Goal: Task Accomplishment & Management: Manage account settings

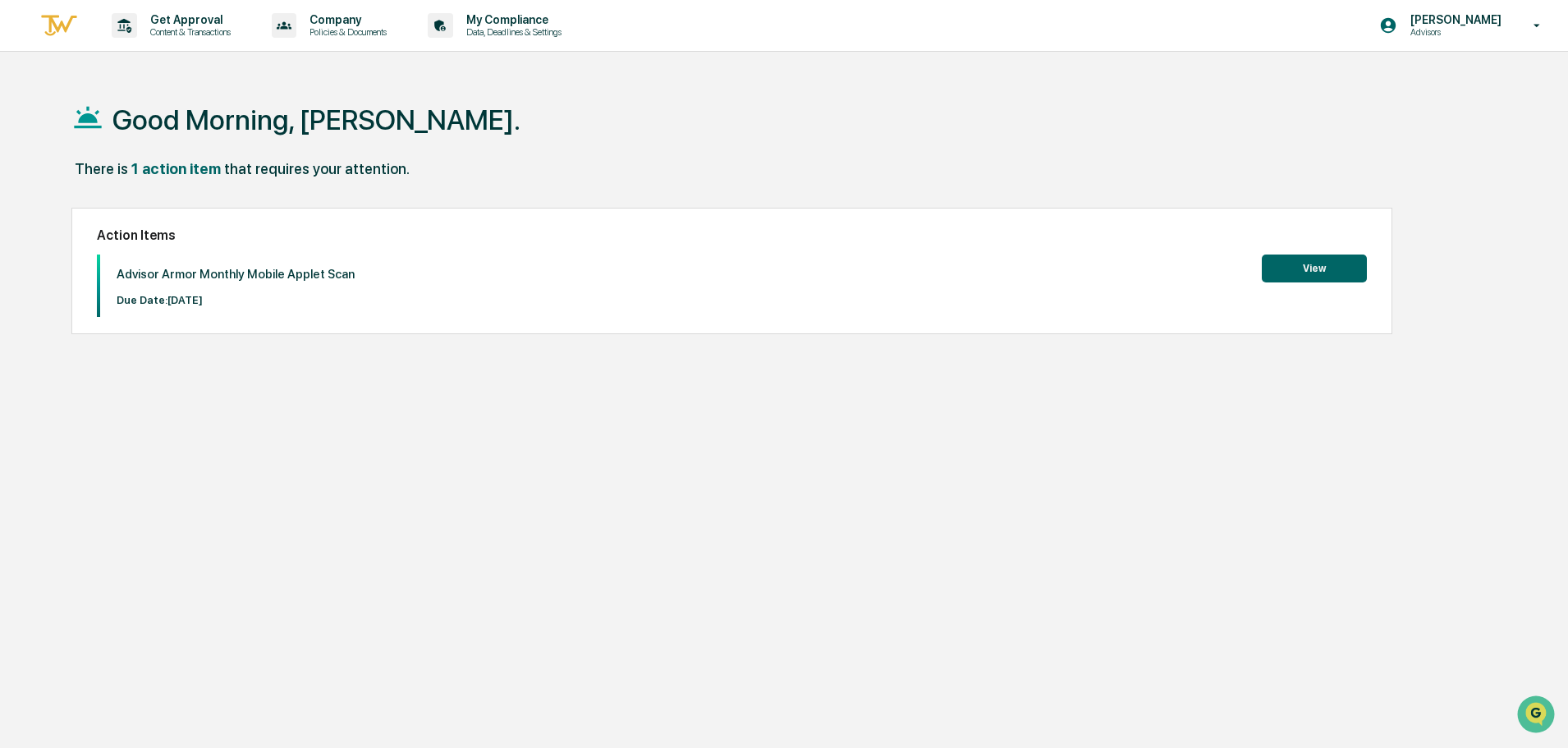
click at [1303, 265] on button "View" at bounding box center [1315, 268] width 106 height 28
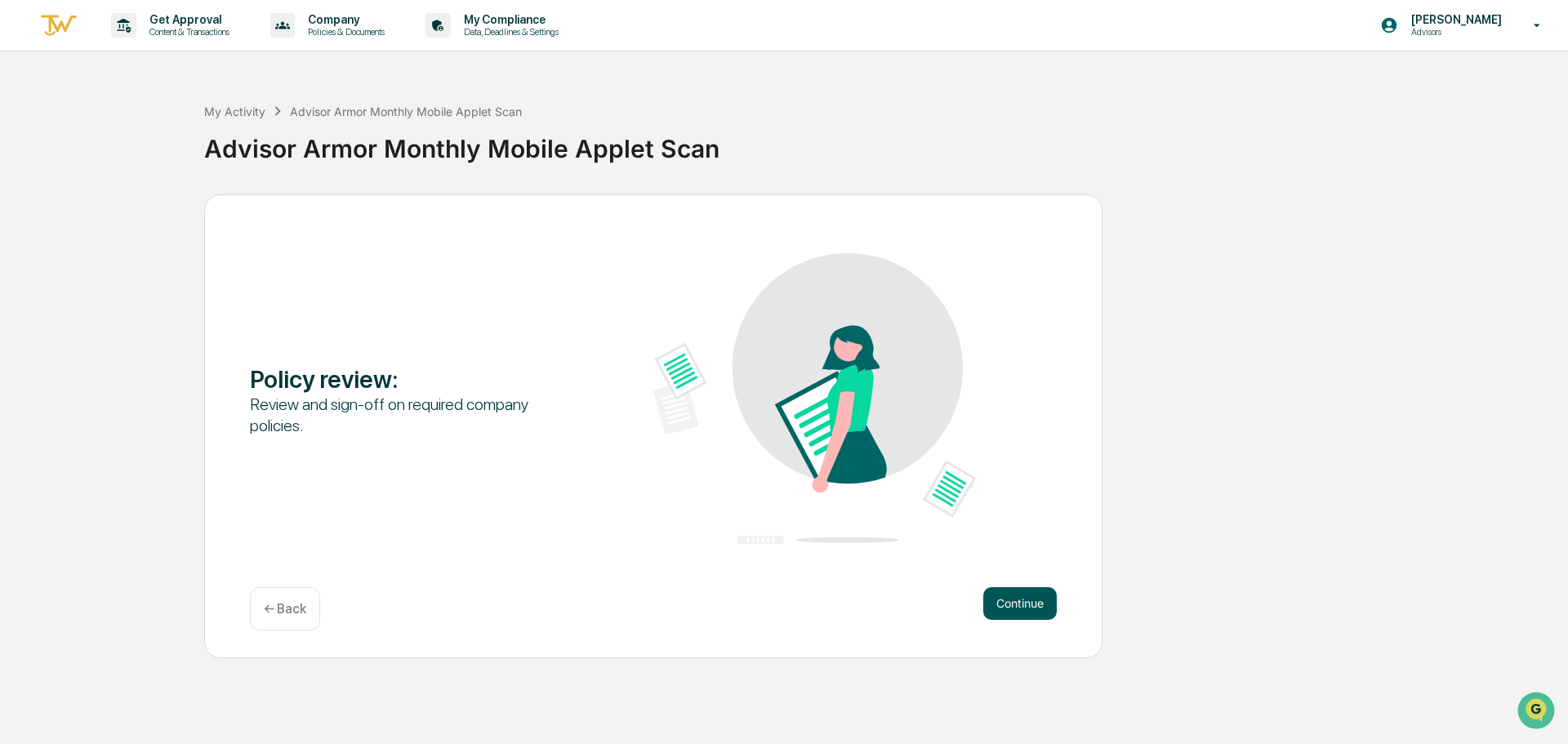
click at [1018, 592] on button "Continue" at bounding box center [1020, 603] width 74 height 32
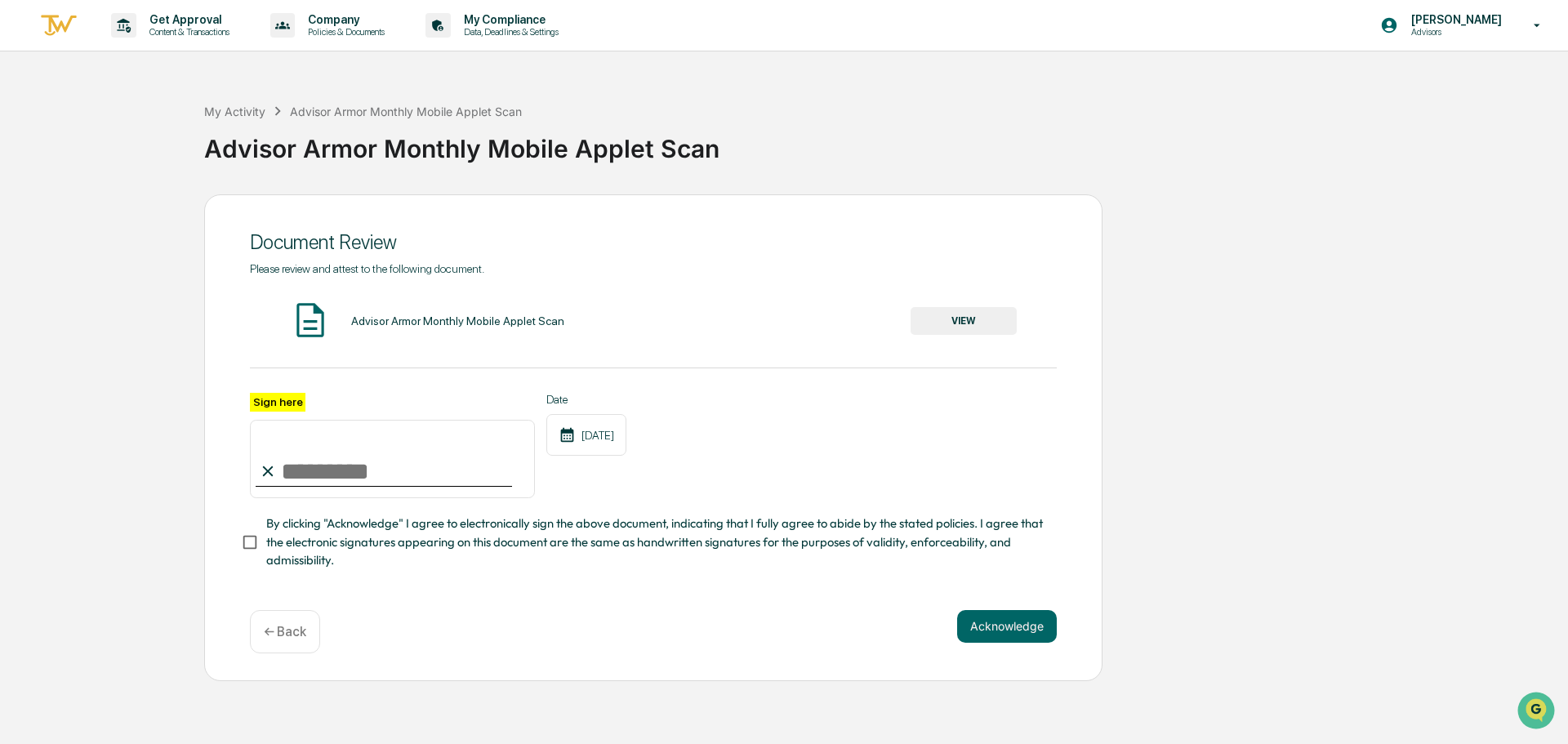
click at [377, 460] on input "Sign here" at bounding box center [392, 459] width 285 height 78
type input "**********"
click at [1034, 635] on button "Acknowledge" at bounding box center [1007, 626] width 99 height 32
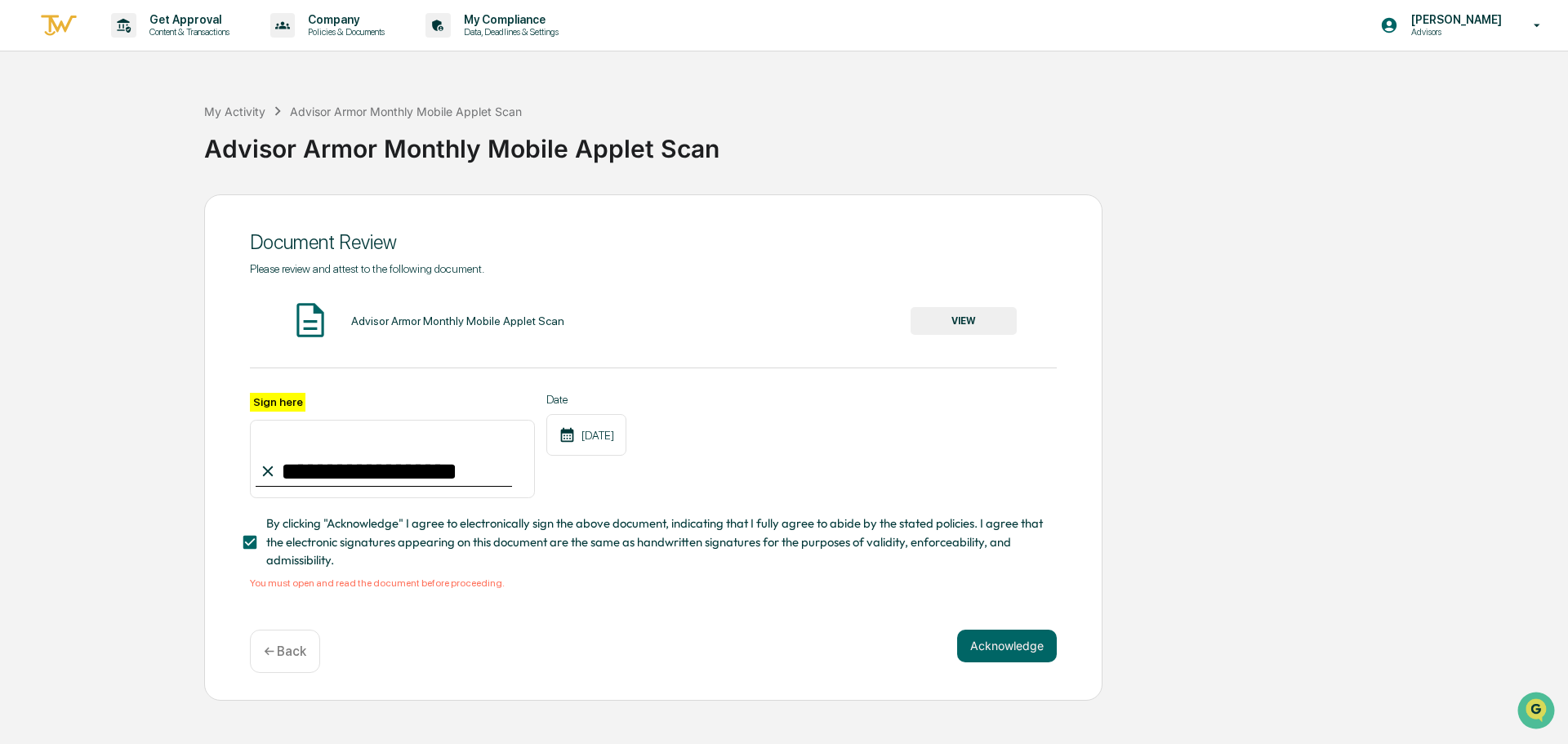
click at [980, 327] on button "VIEW" at bounding box center [963, 321] width 106 height 28
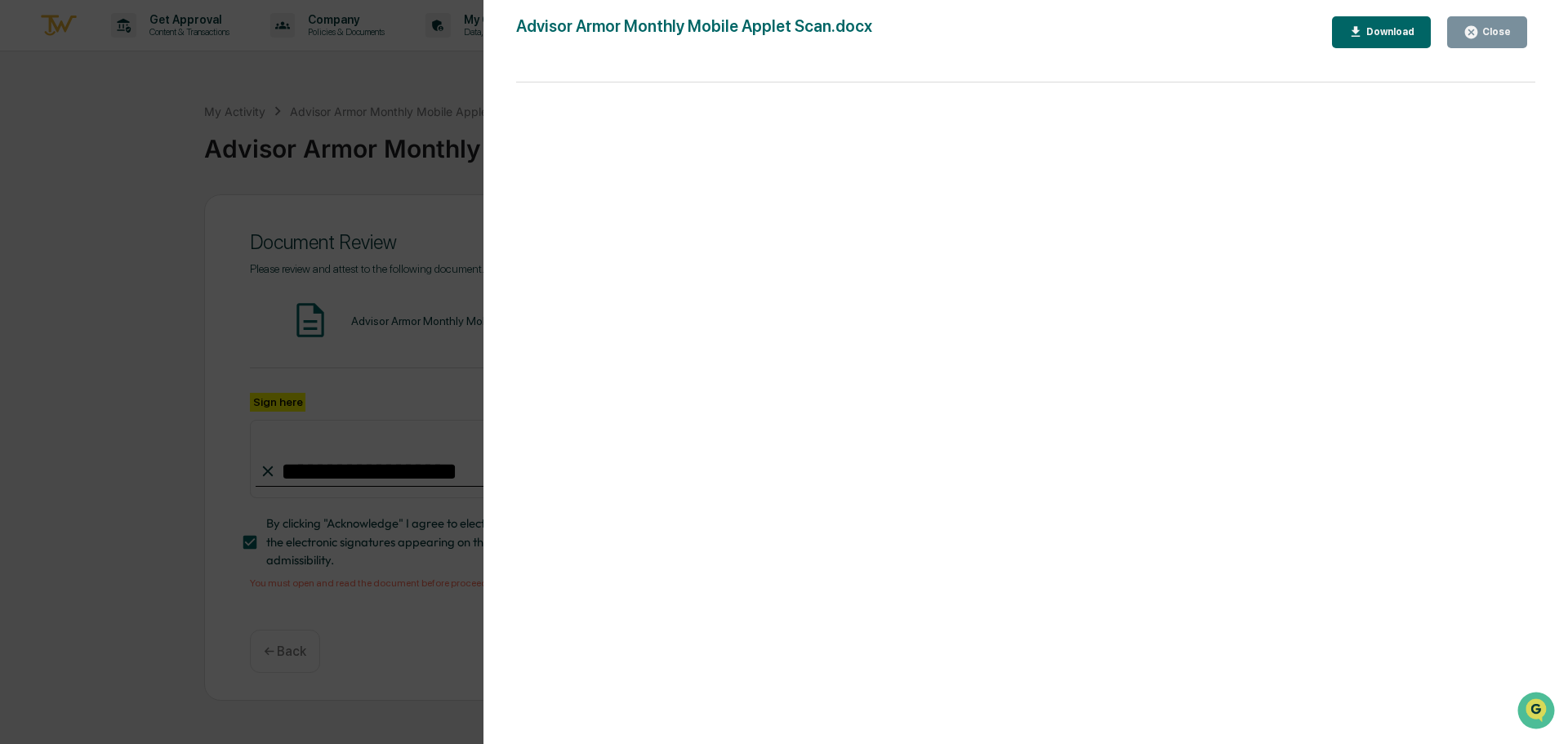
click at [1484, 37] on div "Close" at bounding box center [1495, 31] width 32 height 11
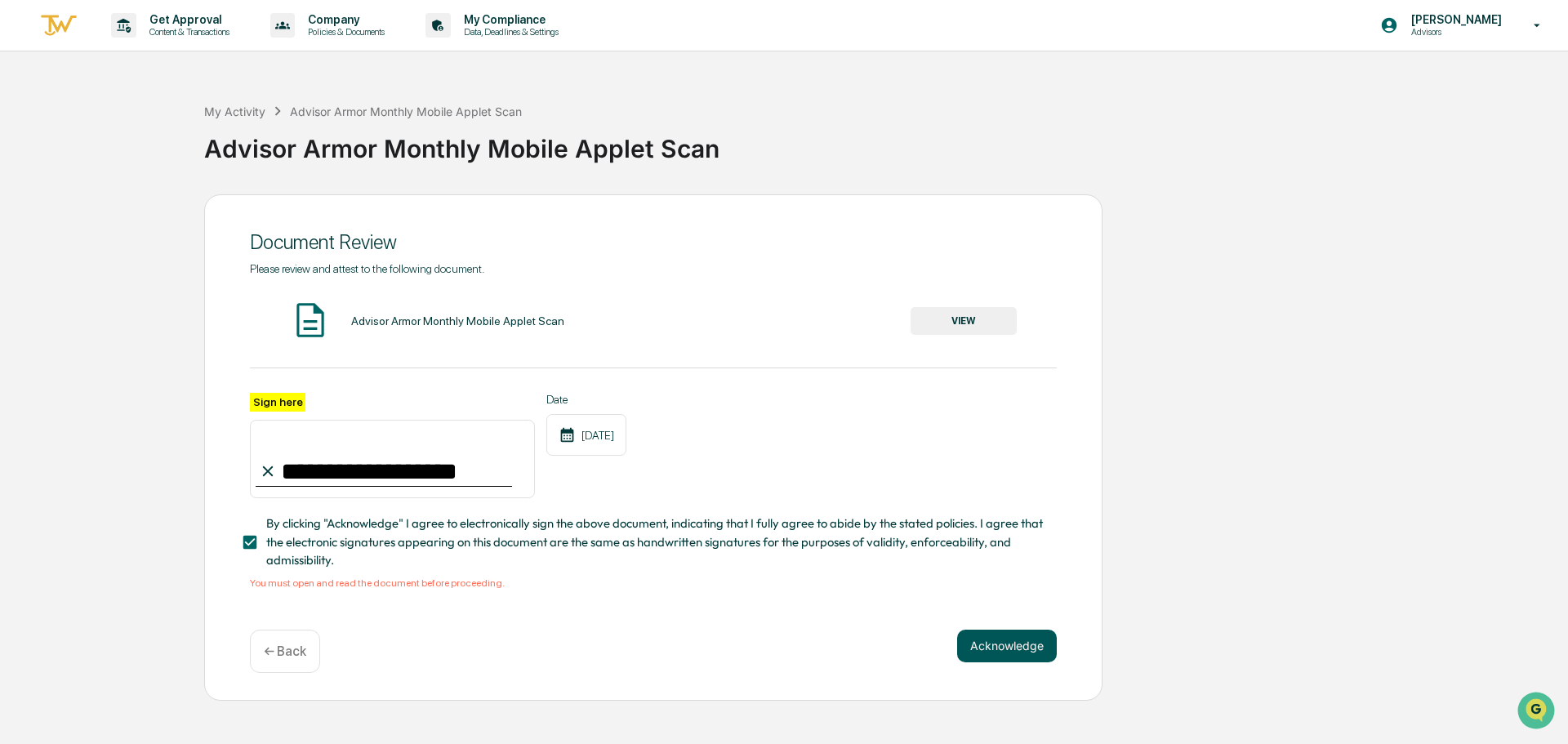
click at [1018, 653] on button "Acknowledge" at bounding box center [1007, 645] width 99 height 32
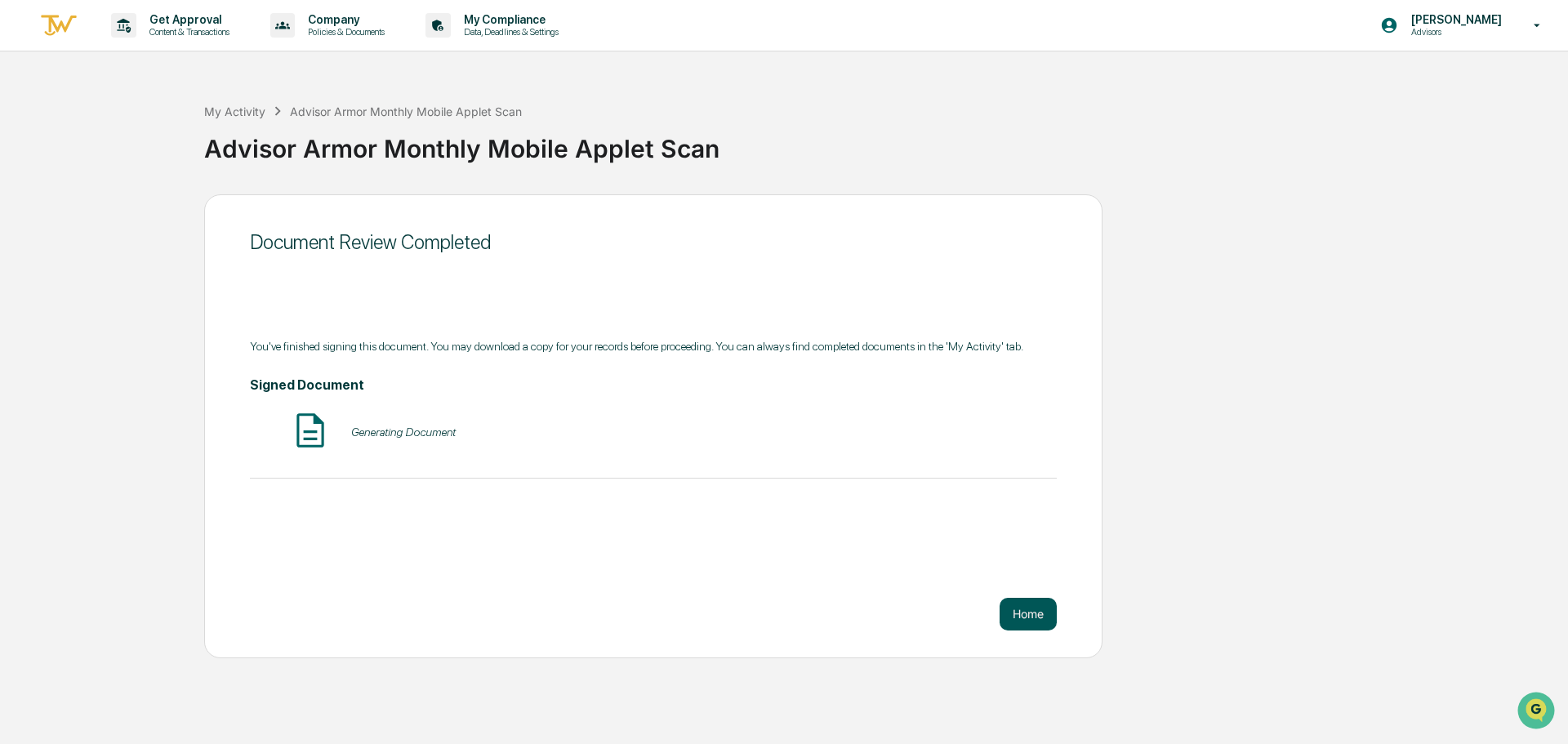
click at [1028, 611] on button "Home" at bounding box center [1028, 613] width 57 height 32
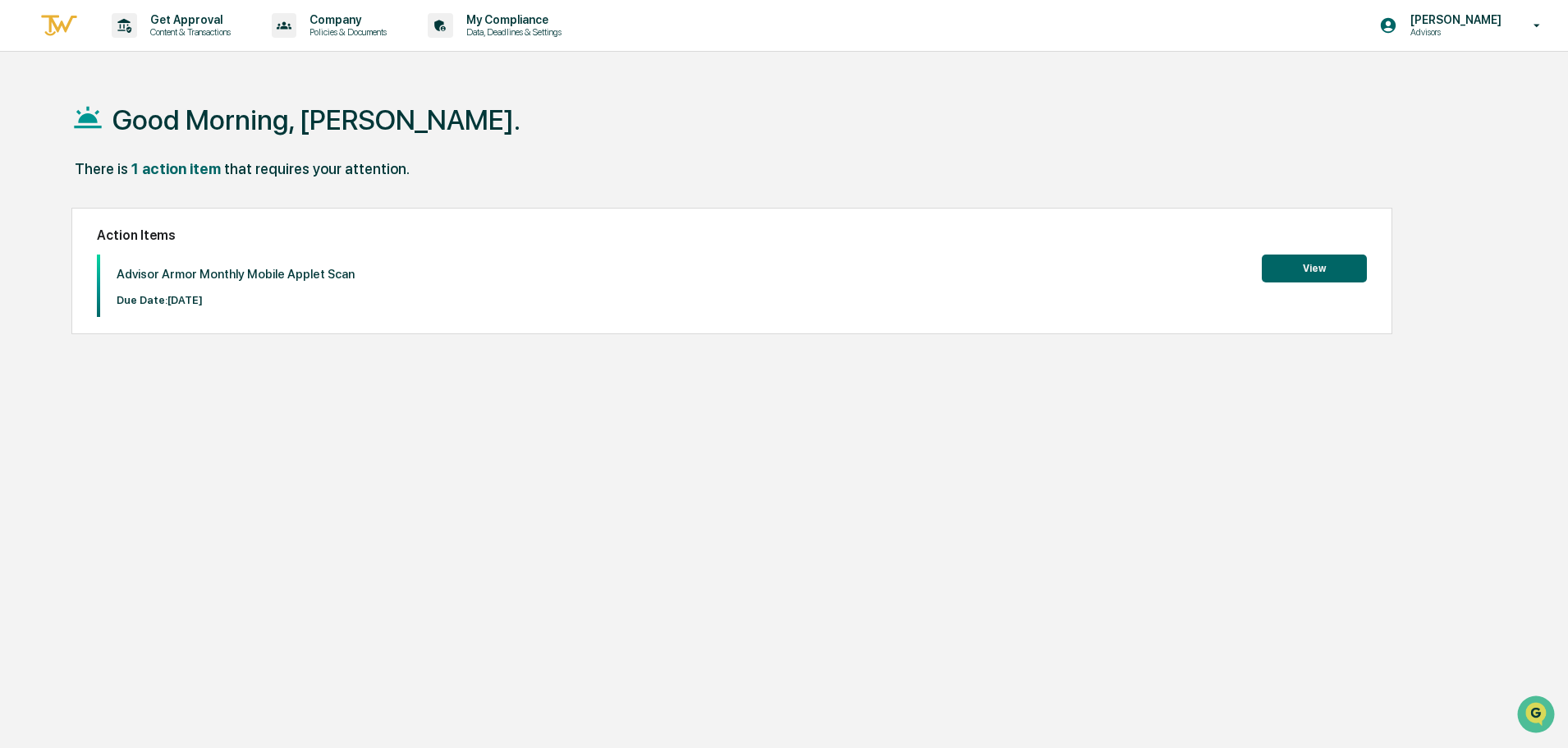
click at [1289, 280] on button "View" at bounding box center [1315, 268] width 106 height 28
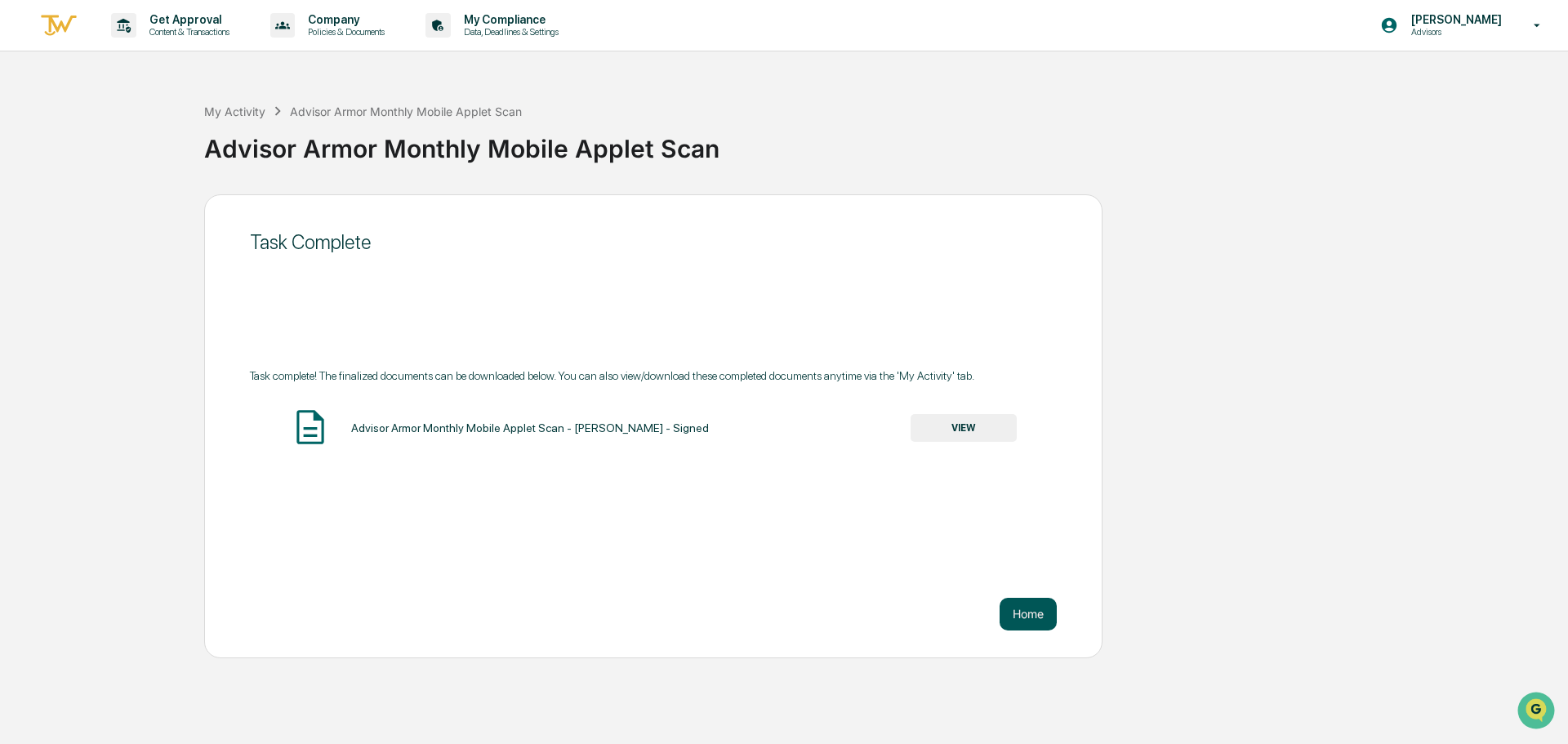
click at [1031, 617] on button "Home" at bounding box center [1028, 613] width 57 height 32
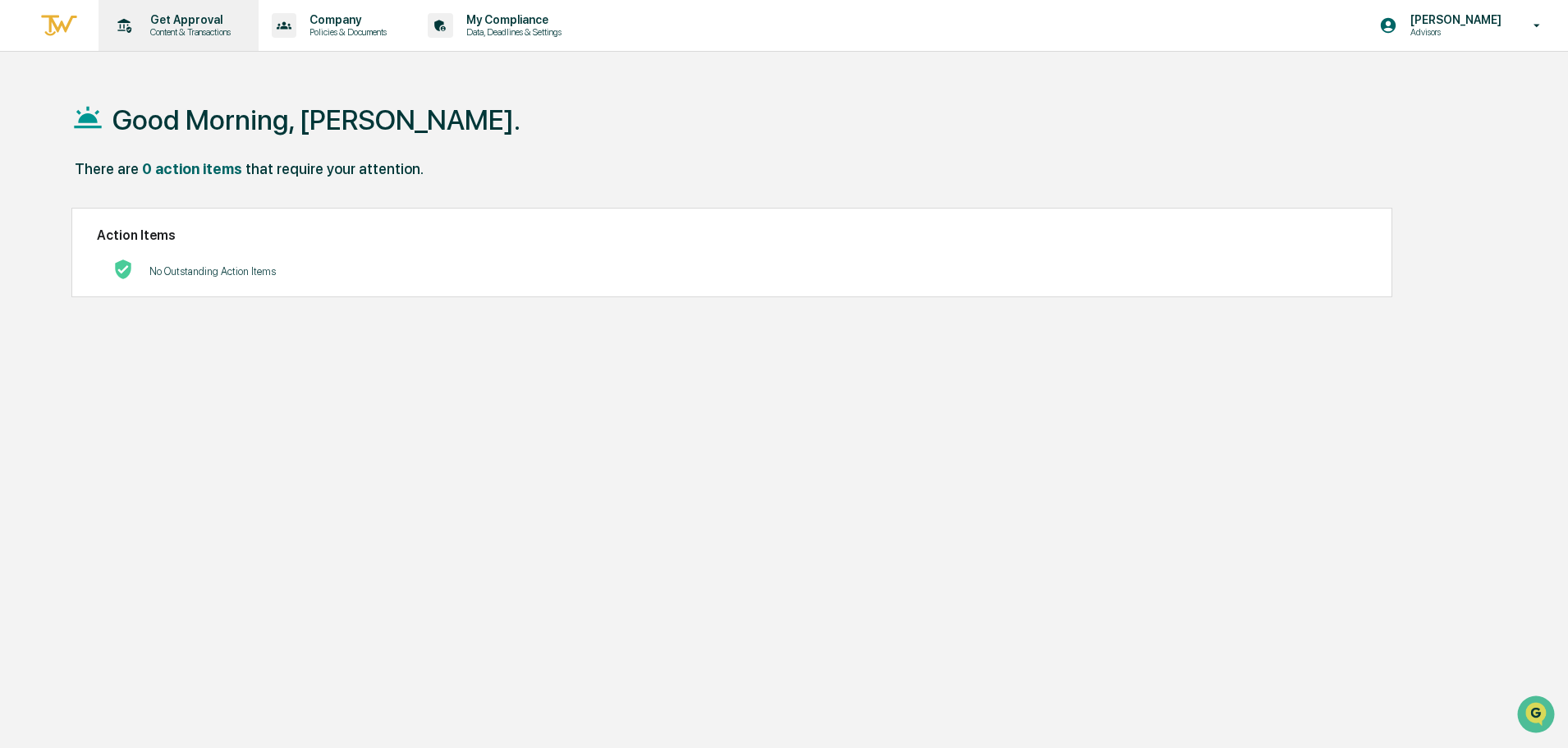
click at [186, 31] on p "Content & Transactions" at bounding box center [188, 31] width 102 height 11
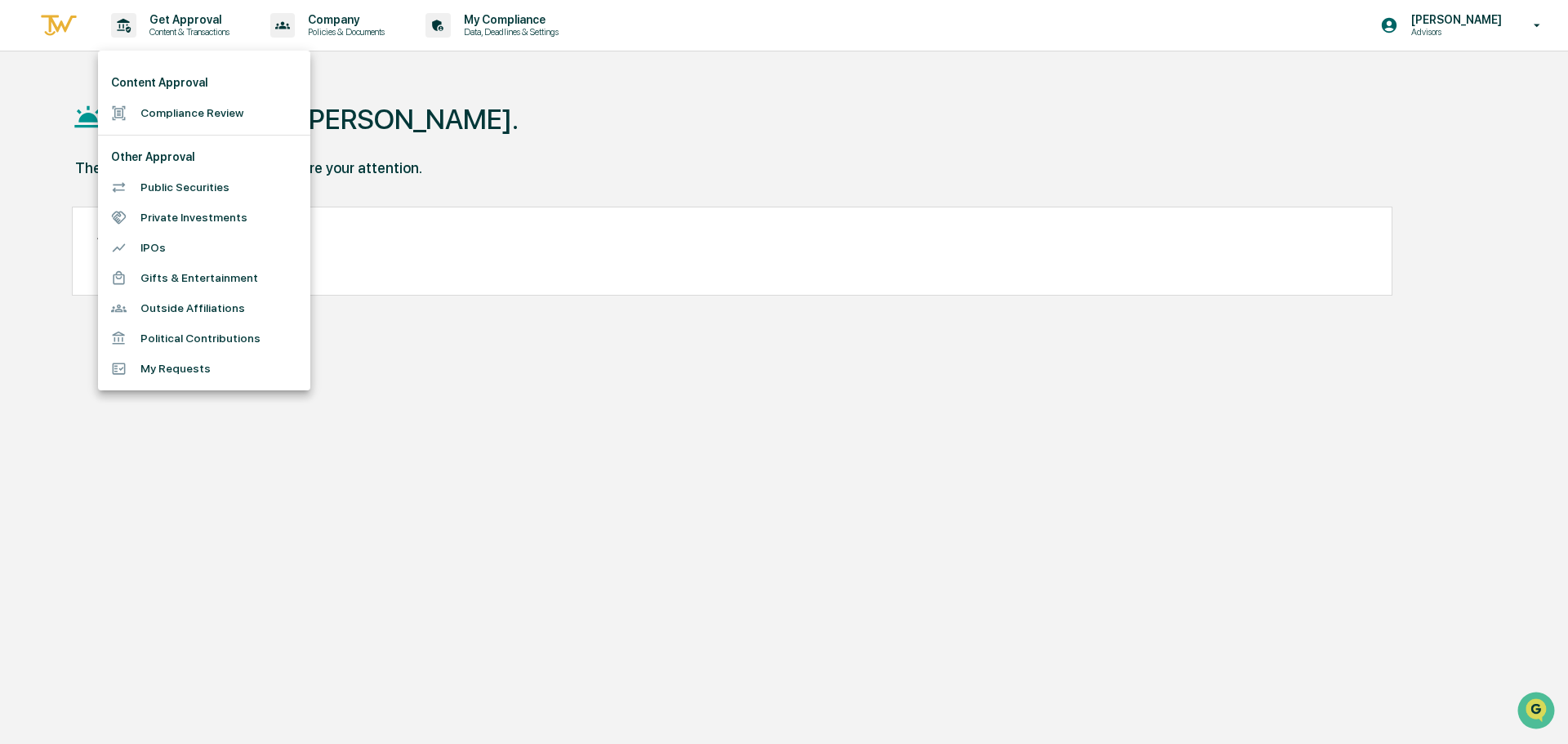
click at [184, 17] on div at bounding box center [784, 372] width 1568 height 744
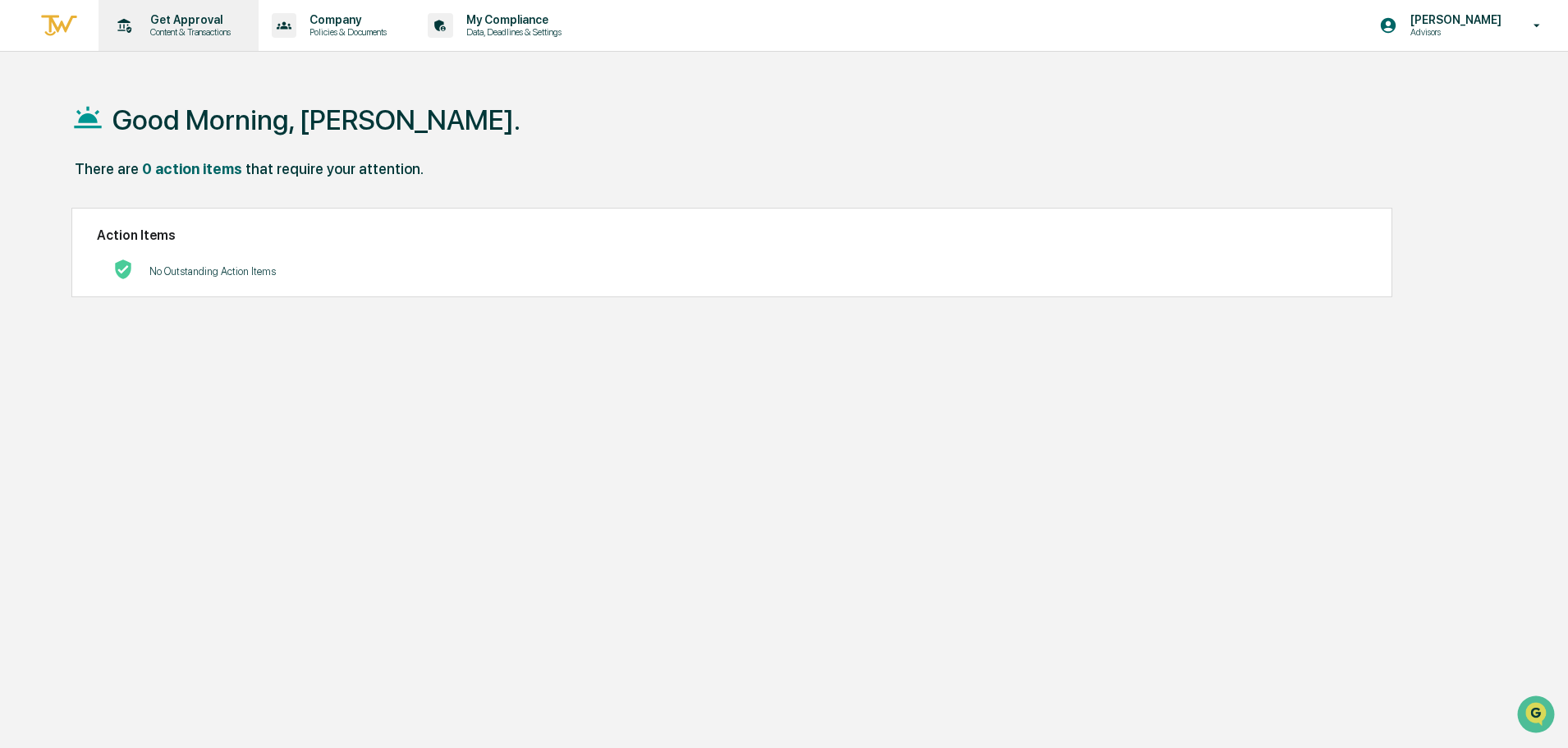
click at [174, 23] on p "Get Approval" at bounding box center [188, 19] width 102 height 13
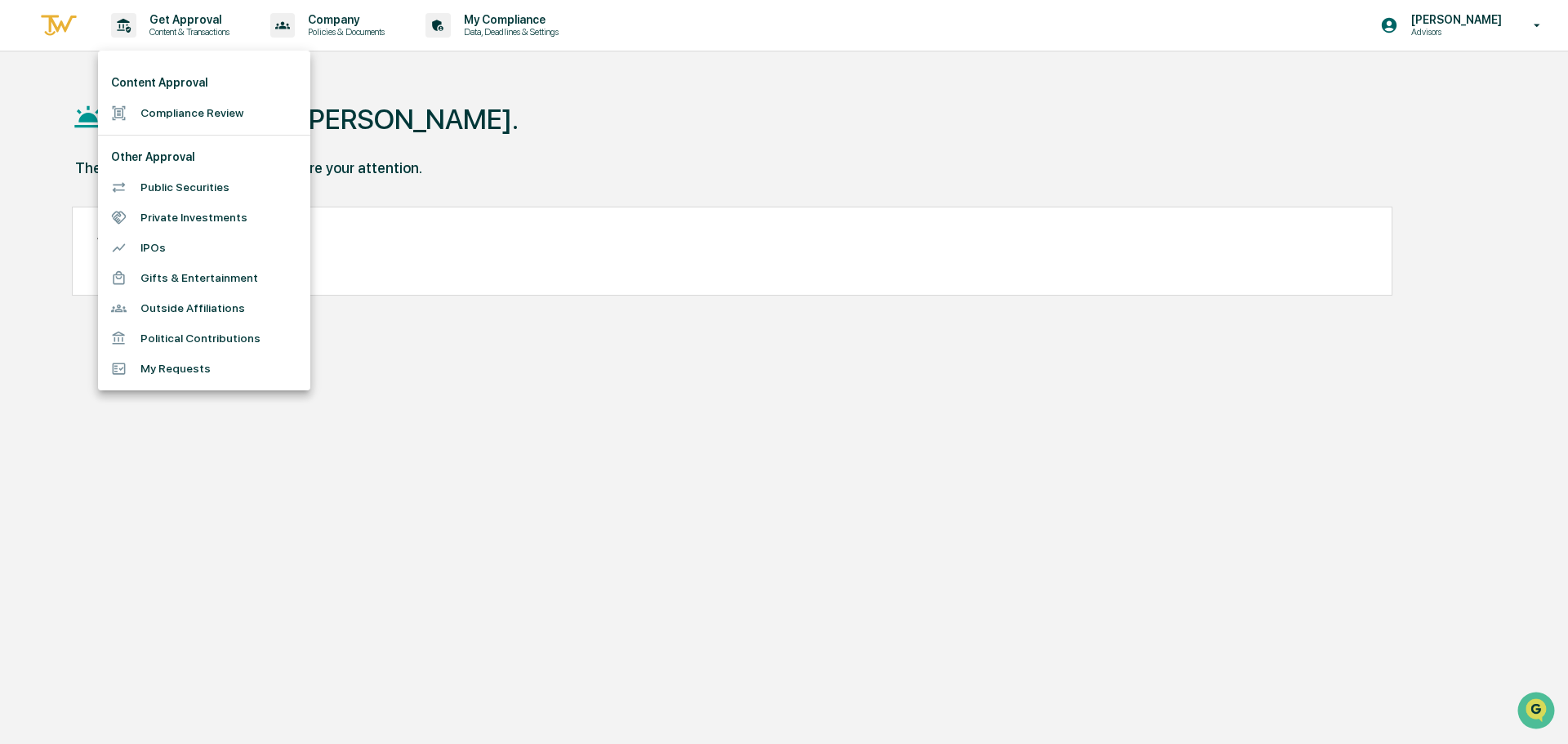
click at [189, 121] on li "Compliance Review" at bounding box center [203, 112] width 213 height 30
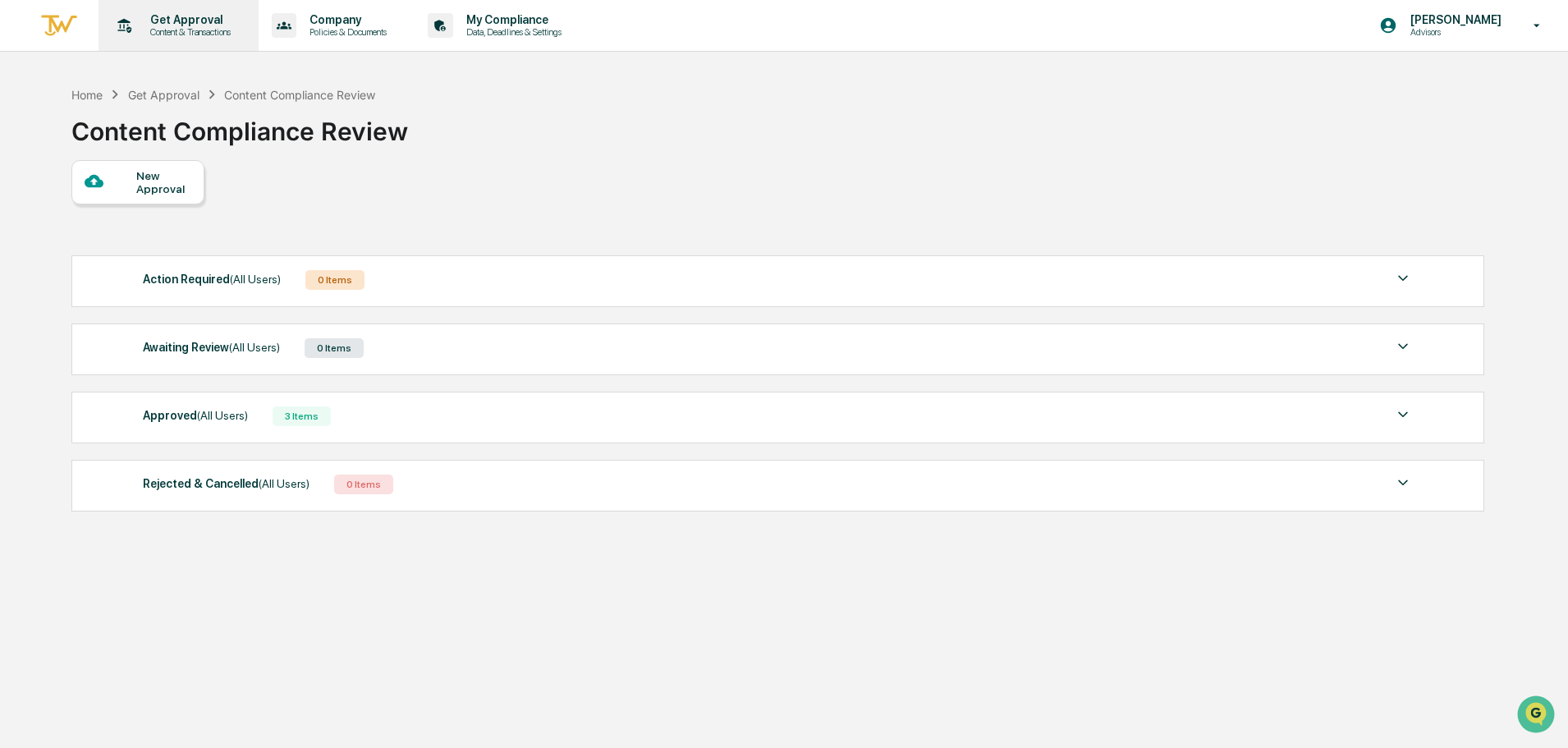
click at [167, 19] on p "Get Approval" at bounding box center [188, 19] width 102 height 13
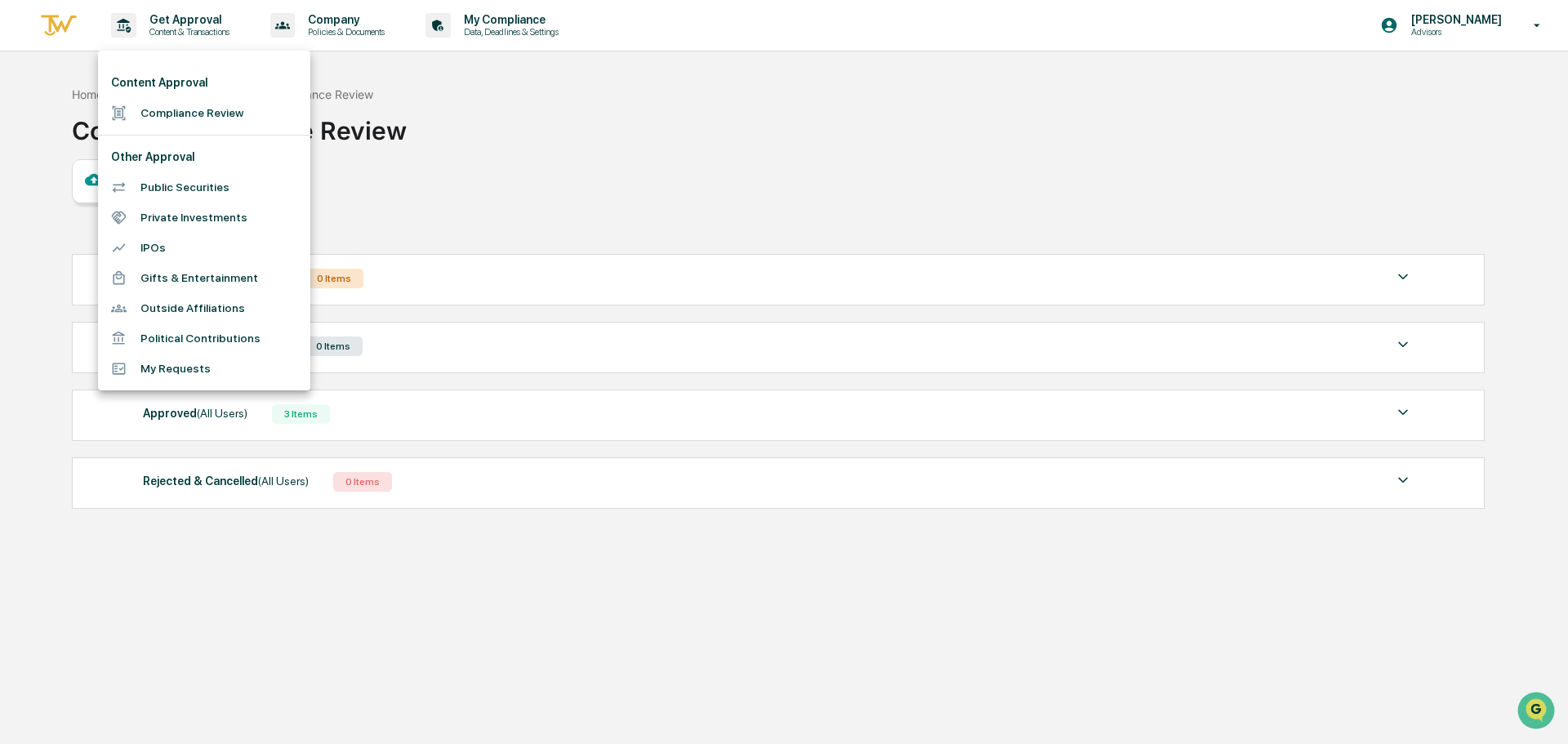
click at [340, 22] on div at bounding box center [784, 372] width 1568 height 744
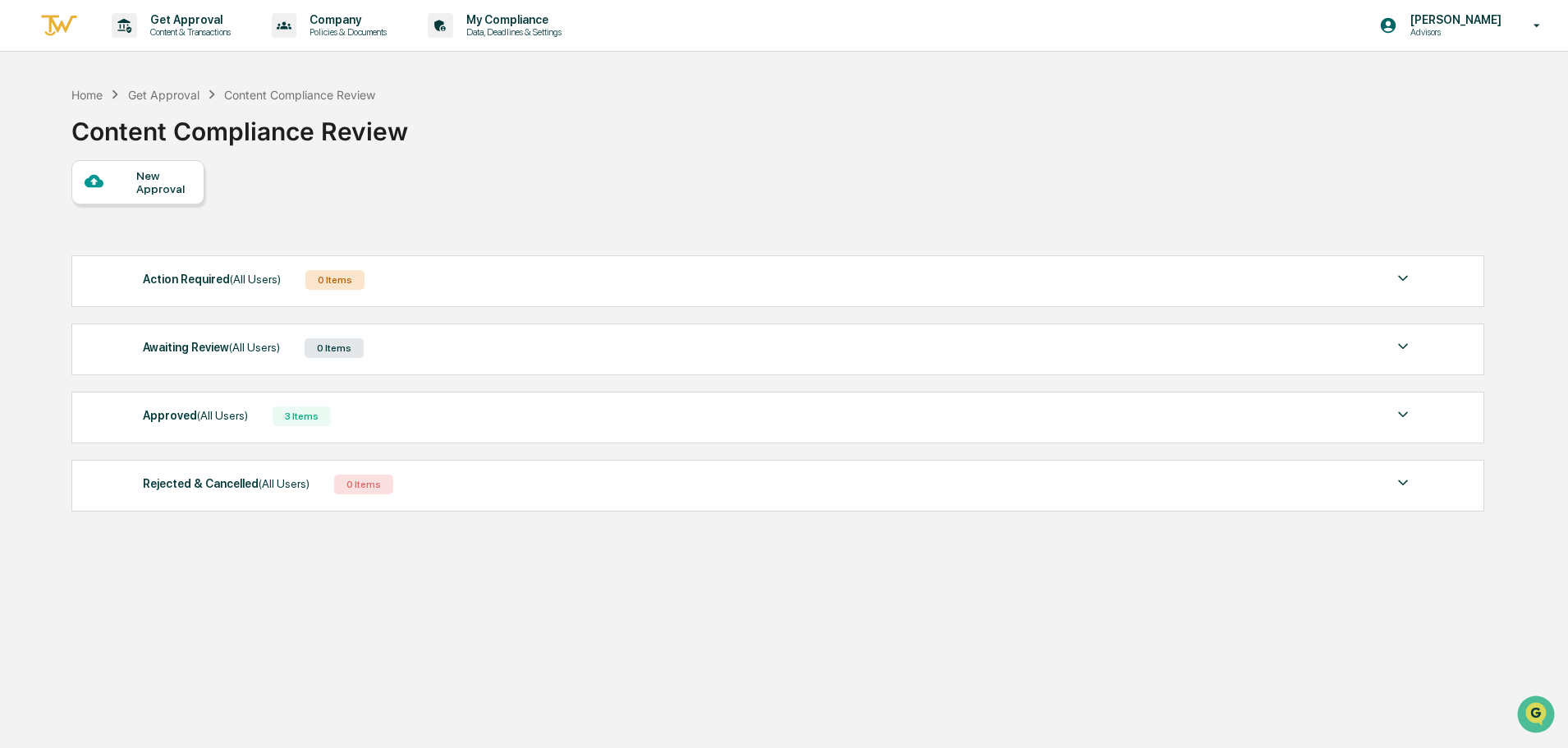
click at [345, 27] on p "Policies & Documents" at bounding box center [345, 31] width 98 height 11
click at [517, 40] on div at bounding box center [788, 374] width 1576 height 748
click at [520, 26] on p "My Compliance" at bounding box center [512, 19] width 117 height 13
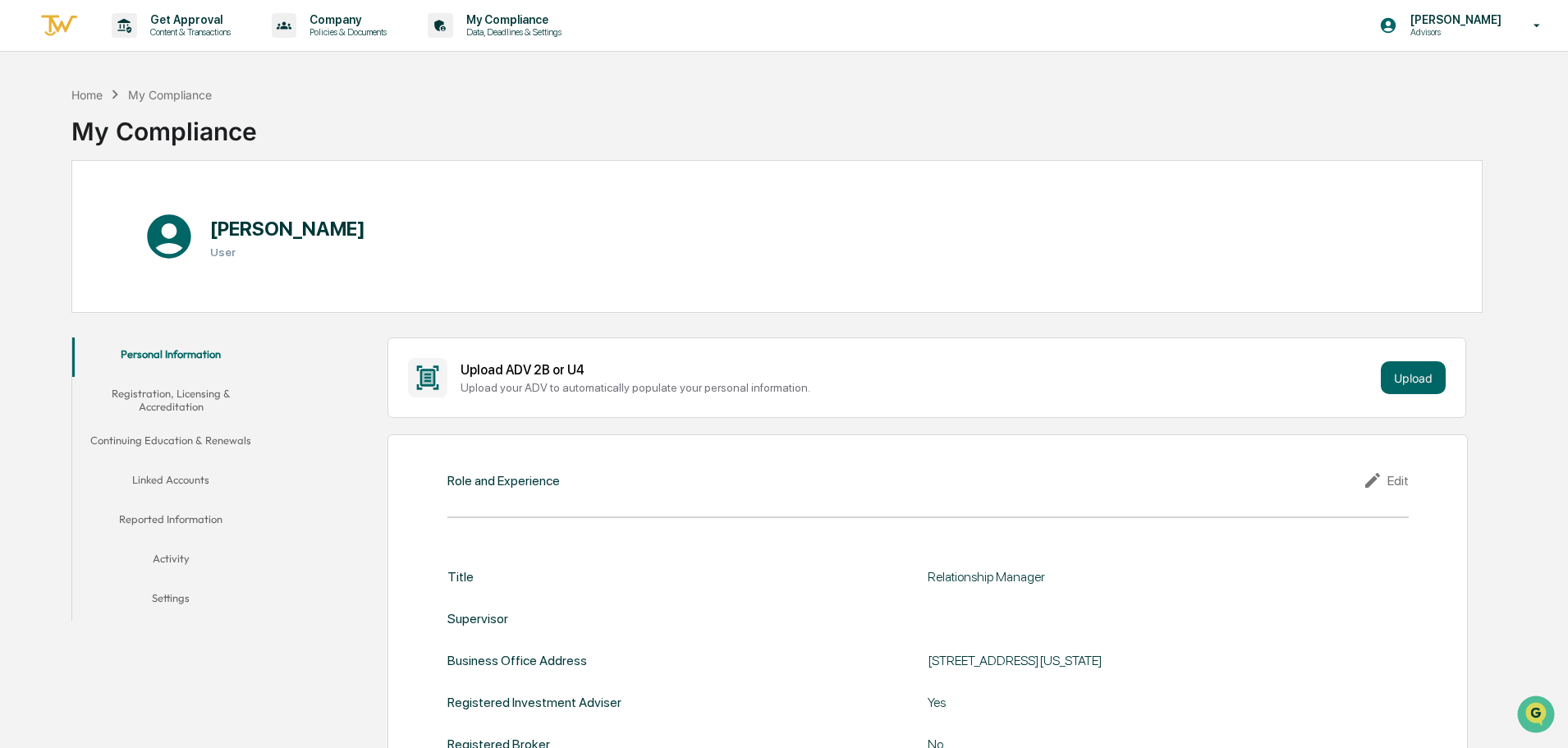
click at [180, 477] on button "Linked Accounts" at bounding box center [170, 482] width 197 height 40
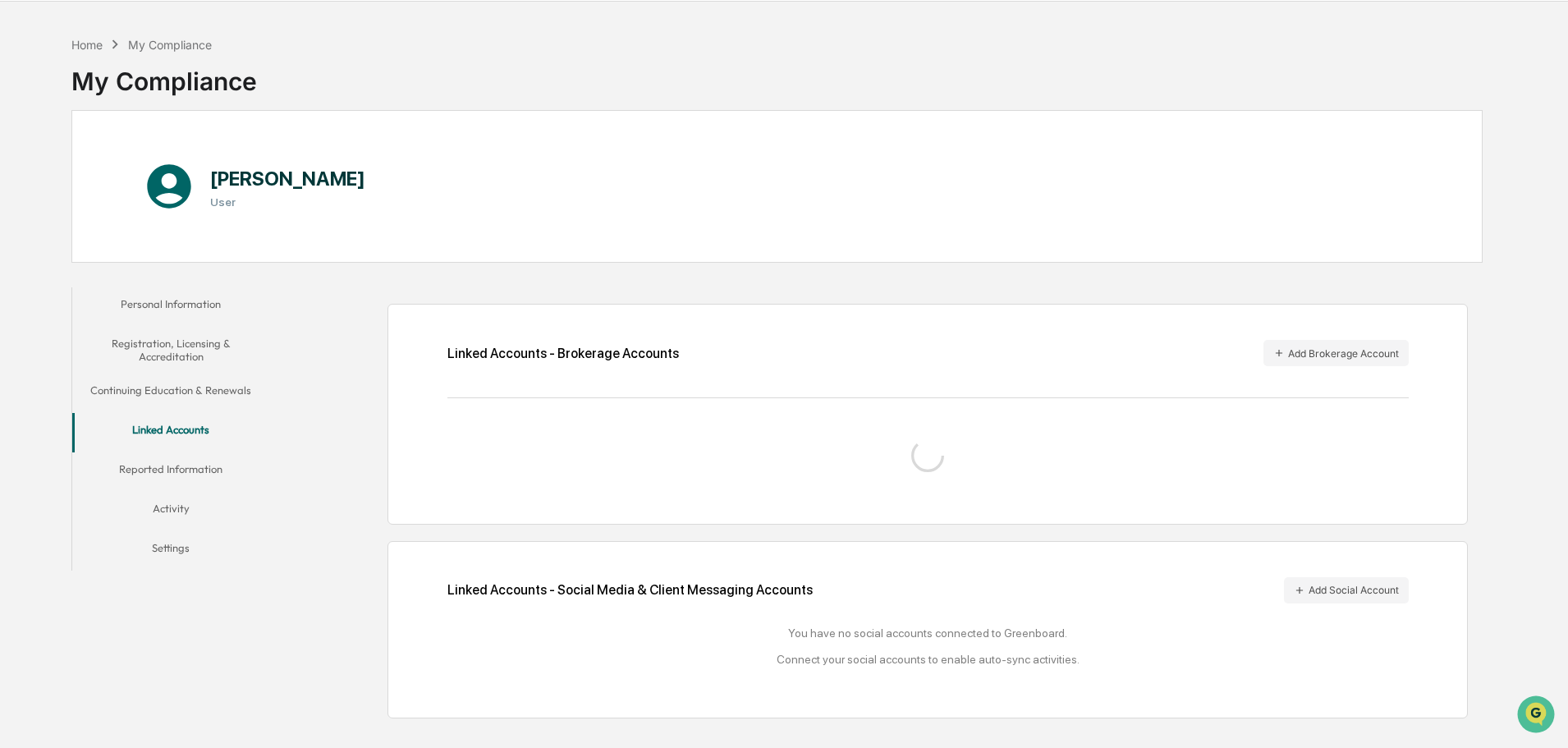
scroll to position [78, 0]
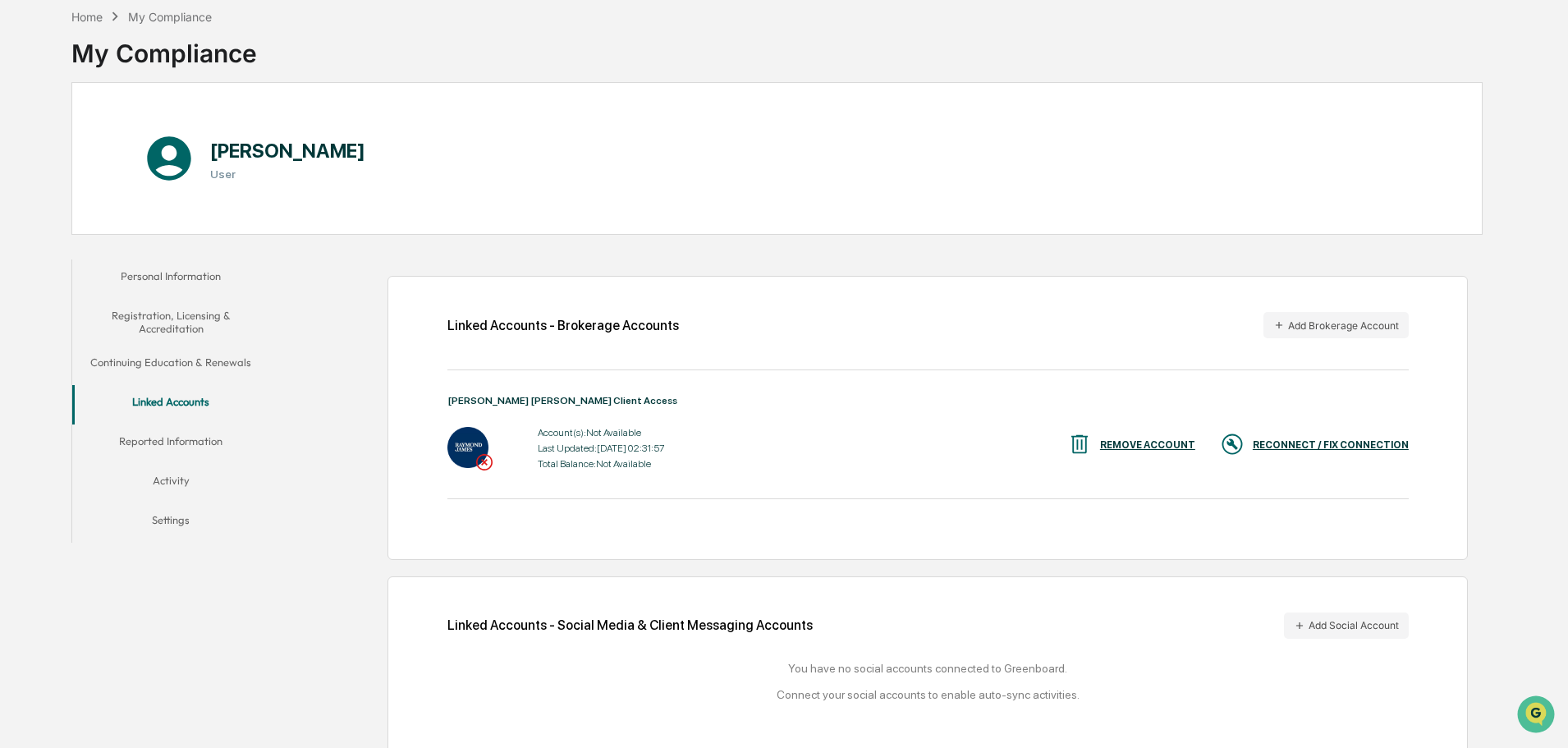
click at [1368, 444] on div "RECONNECT / FIX CONNECTION" at bounding box center [1331, 445] width 156 height 11
click at [1319, 441] on div "RECONNECT / FIX CONNECTION" at bounding box center [1331, 445] width 156 height 11
click at [1177, 447] on div "REMOVE ACCOUNT" at bounding box center [1148, 445] width 95 height 11
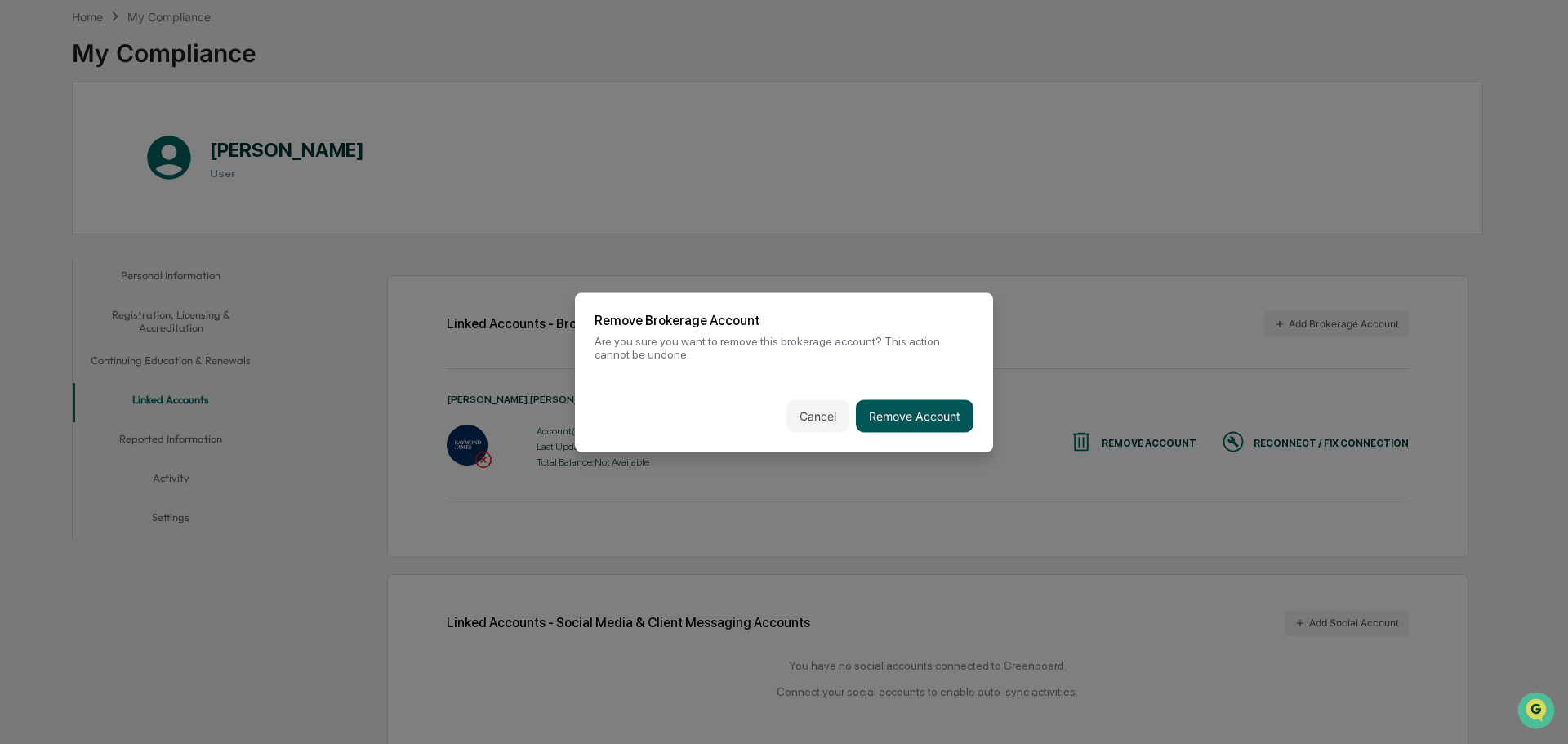
click at [900, 424] on button "Remove Account" at bounding box center [915, 415] width 118 height 32
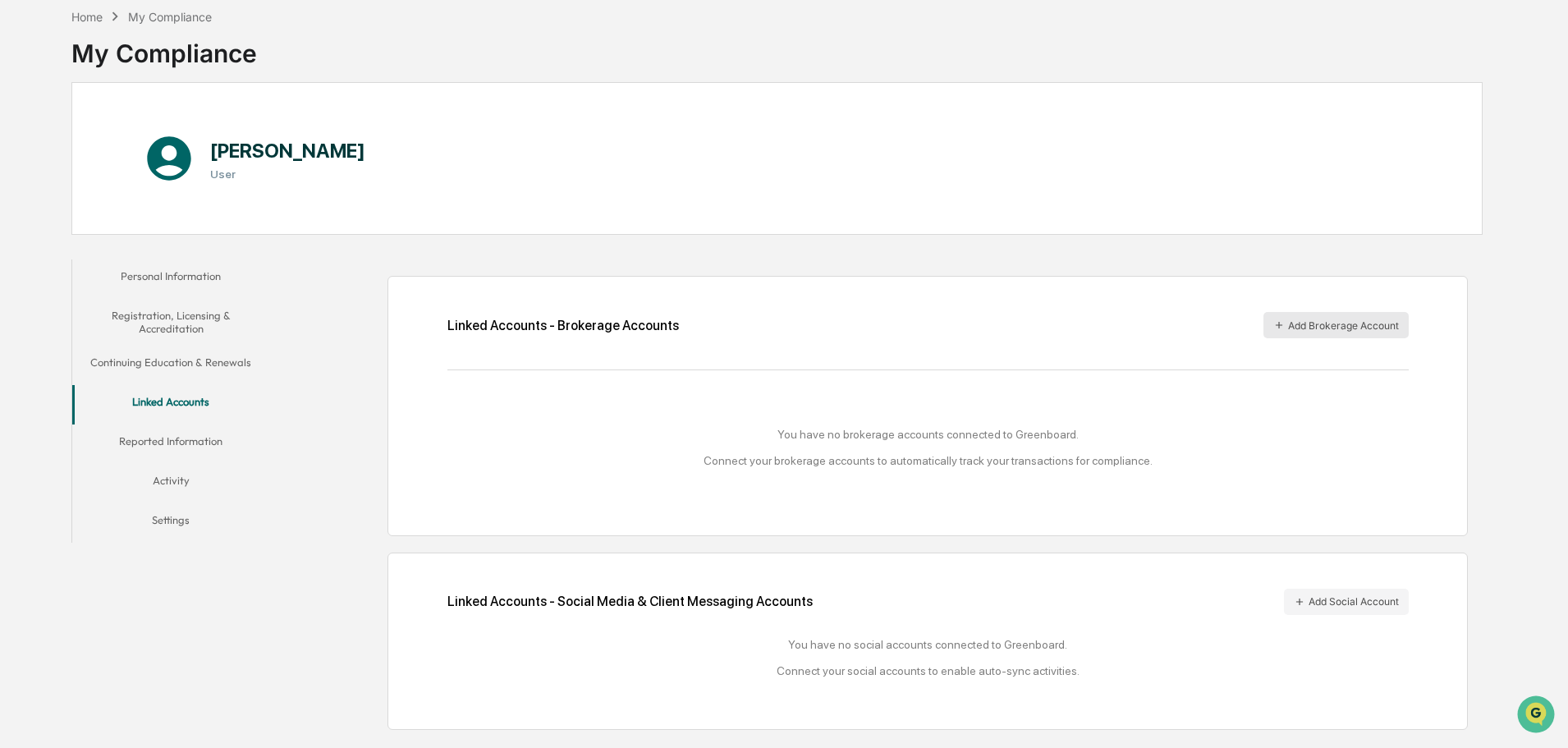
click at [1321, 315] on button "Add Brokerage Account" at bounding box center [1336, 325] width 145 height 26
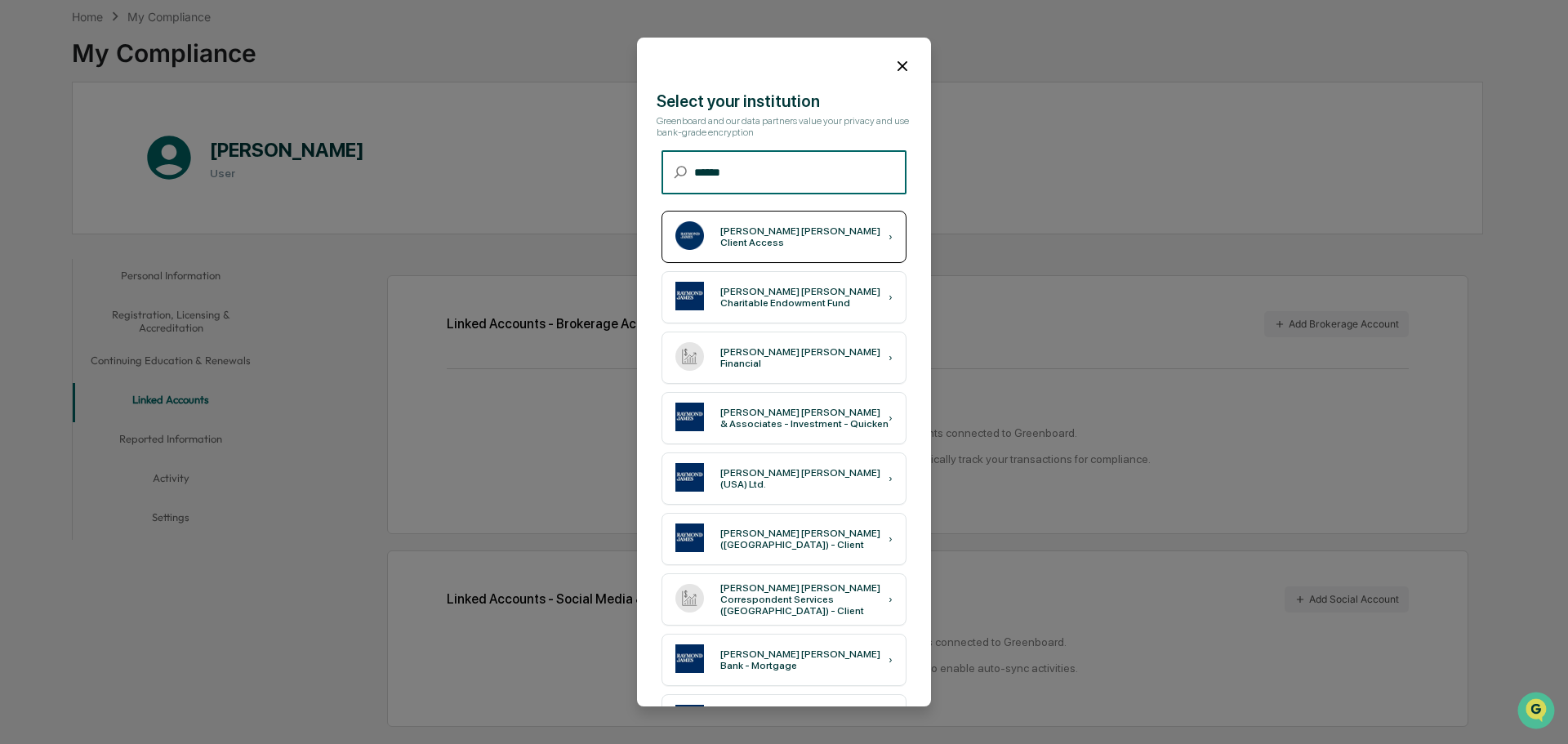
type input "******"
click at [784, 243] on div "[PERSON_NAME] [PERSON_NAME] Client Access ›" at bounding box center [784, 237] width 245 height 52
click at [723, 227] on div "[PERSON_NAME] [PERSON_NAME] Client Access ›" at bounding box center [784, 237] width 245 height 52
drag, startPoint x: 892, startPoint y: 59, endPoint x: 898, endPoint y: 65, distance: 8.5
click at [894, 60] on icon at bounding box center [903, 66] width 18 height 18
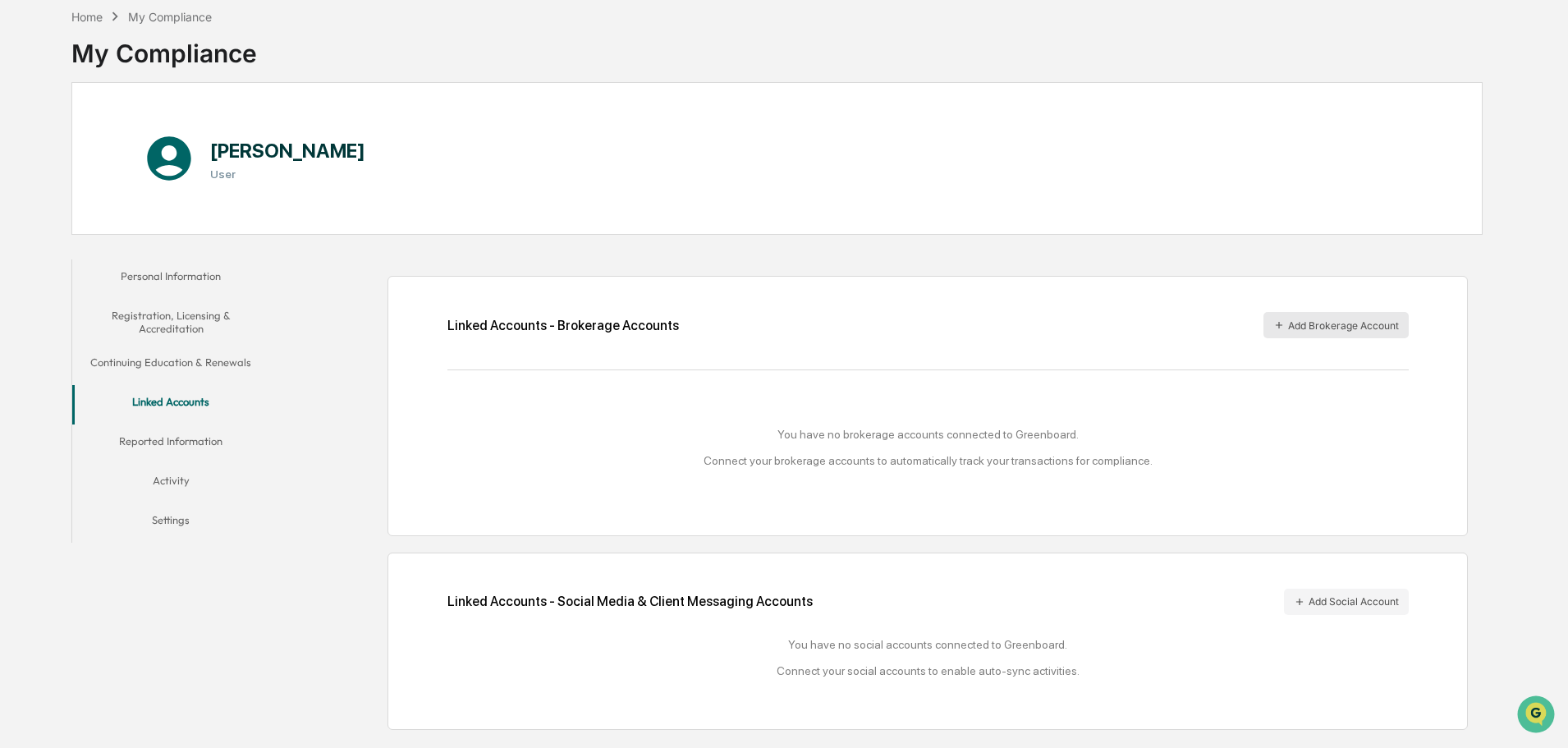
click at [1336, 331] on button "Add Brokerage Account" at bounding box center [1336, 325] width 145 height 26
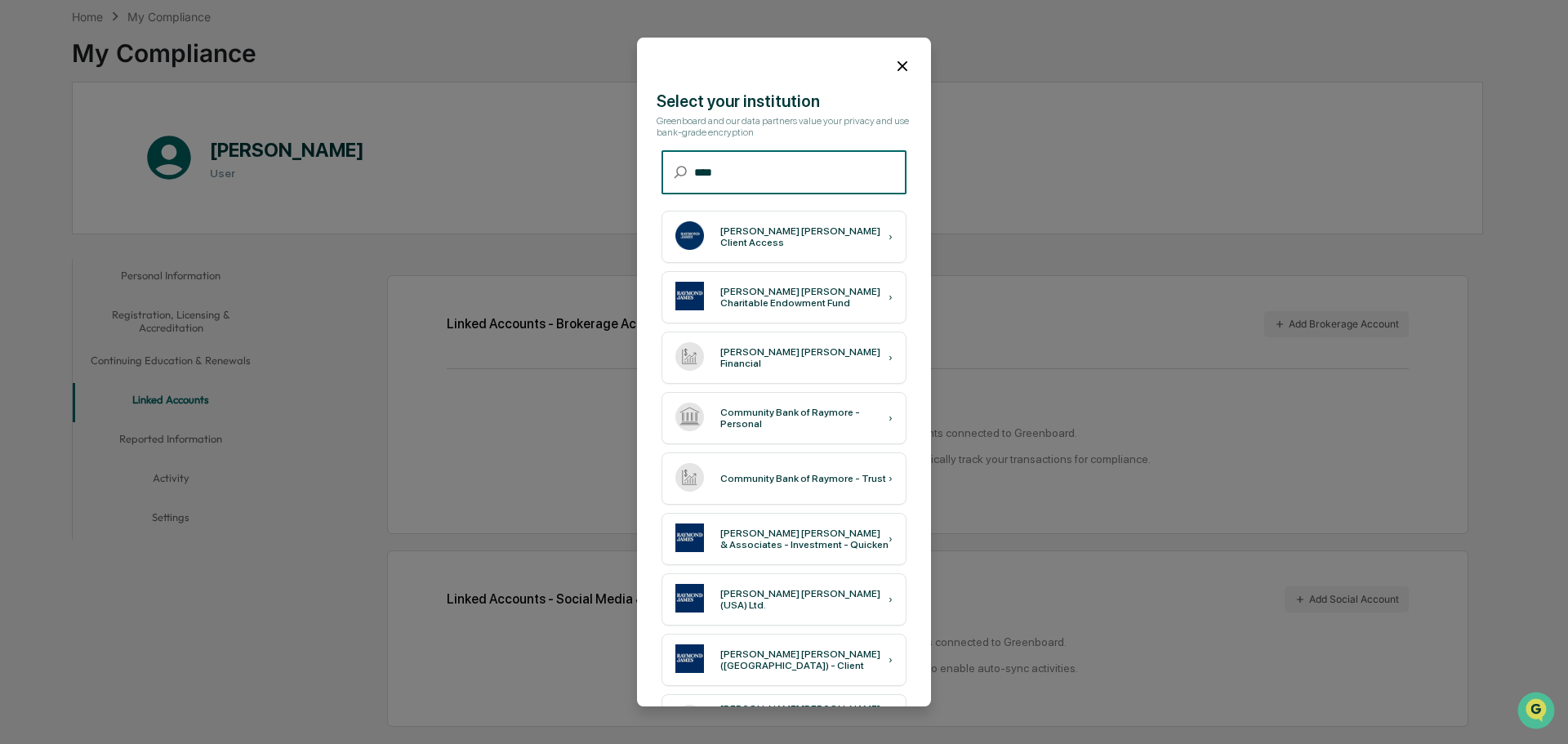
type input "****"
click at [861, 258] on div "[PERSON_NAME] [PERSON_NAME] Client Access ›" at bounding box center [784, 237] width 245 height 52
